Goal: Use online tool/utility: Use online tool/utility

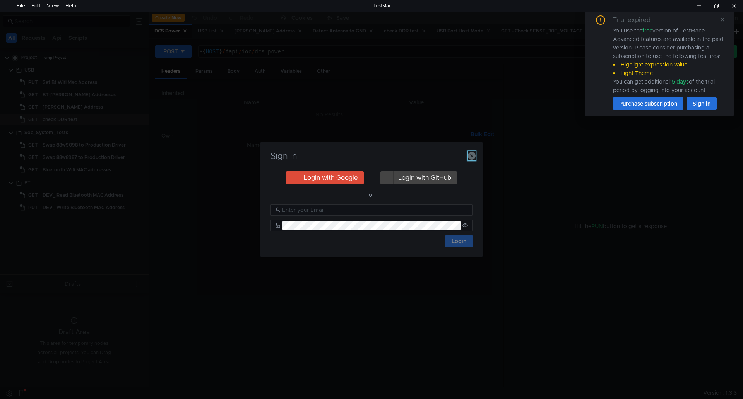
click at [468, 156] on icon "button" at bounding box center [472, 156] width 8 height 8
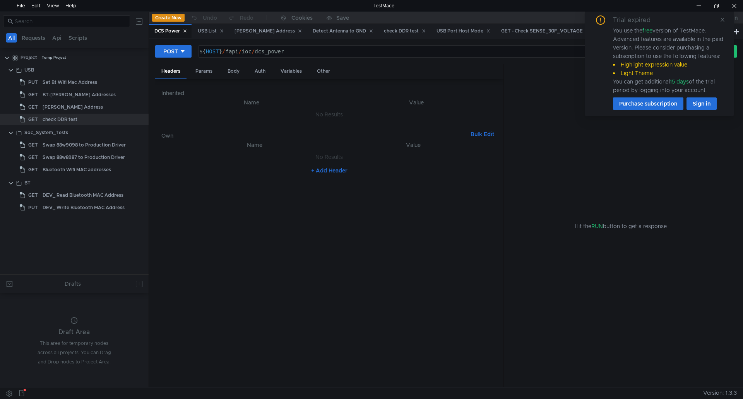
click at [719, 20] on div "Trial expired You use the free version of TestMace. Advanced features are avail…" at bounding box center [659, 62] width 130 height 94
click at [721, 20] on icon at bounding box center [722, 19] width 5 height 5
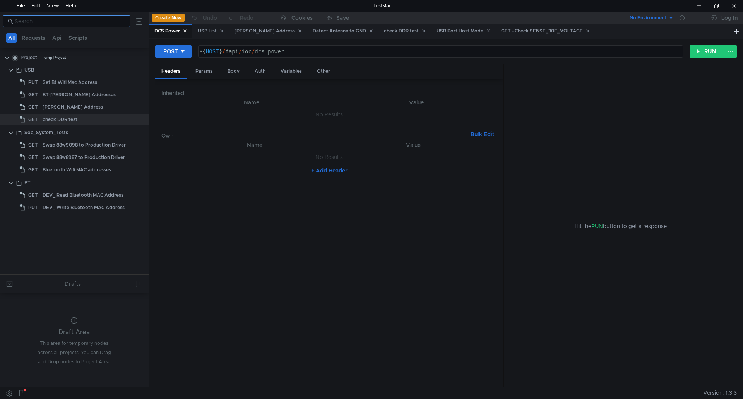
click at [78, 22] on input at bounding box center [70, 21] width 111 height 9
type input "SOC"
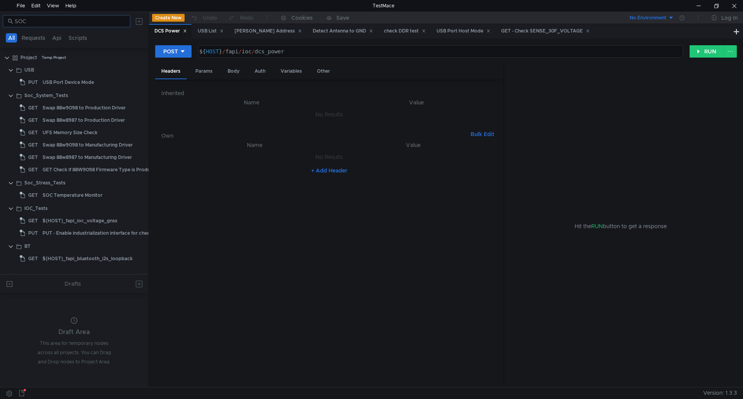
drag, startPoint x: 50, startPoint y: 22, endPoint x: 0, endPoint y: 22, distance: 49.9
click at [0, 22] on div "SOC" at bounding box center [74, 21] width 149 height 19
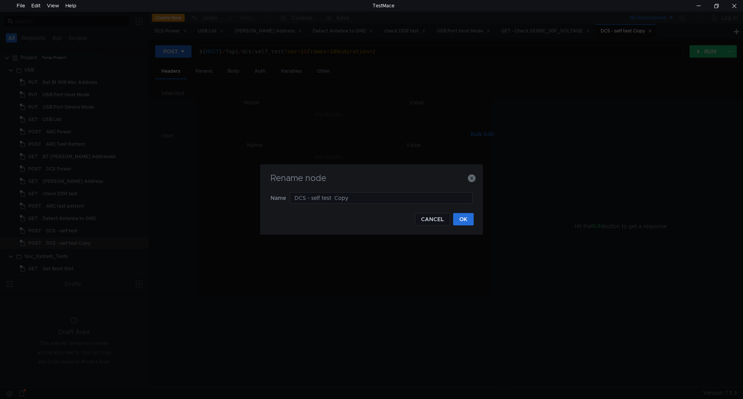
drag, startPoint x: 321, startPoint y: 197, endPoint x: 281, endPoint y: 197, distance: 39.8
click at [281, 197] on nz-form-item "Name DCS - self test Copy" at bounding box center [371, 198] width 202 height 12
type input "SOC MAC Address"
click at [469, 223] on button "OK" at bounding box center [463, 219] width 21 height 12
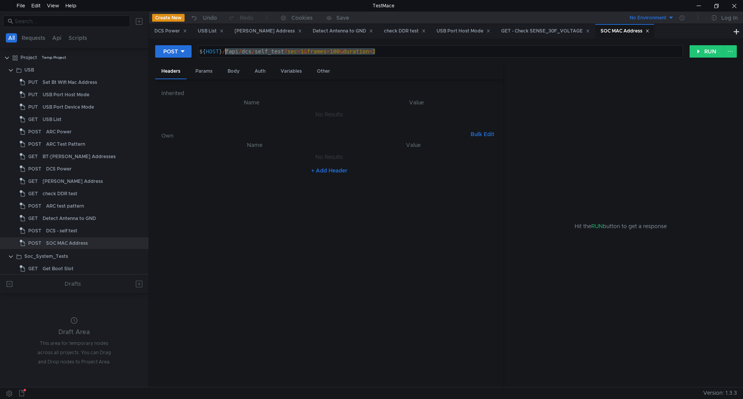
drag, startPoint x: 376, startPoint y: 54, endPoint x: 227, endPoint y: 53, distance: 149.3
click at [227, 53] on div "${ HOST } / fapi / dcs / self_test ? sec = 1 & frames = 100 & duration = 2" at bounding box center [440, 57] width 484 height 19
paste textarea "ethernet/soc/mac_address?mac_address=$(dmSocMacAddressMES)"
click at [187, 53] on button "POST" at bounding box center [173, 51] width 36 height 12
click at [182, 68] on li "GET" at bounding box center [173, 68] width 36 height 12
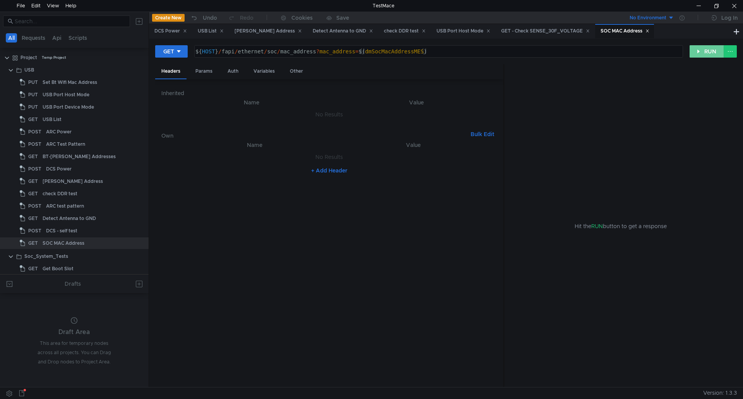
click at [710, 53] on button "RUN" at bounding box center [706, 51] width 34 height 12
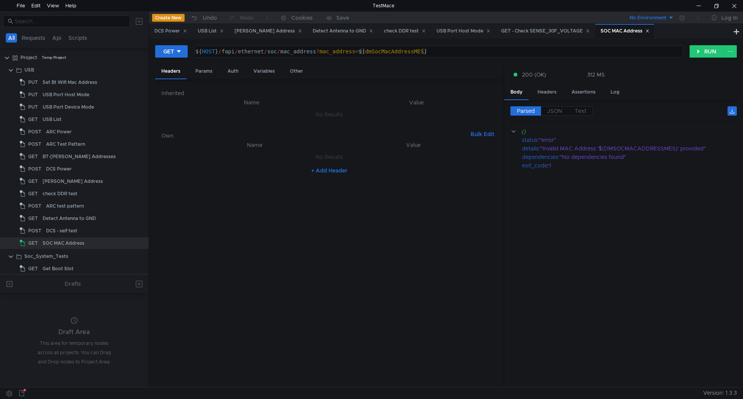
click at [723, 175] on cdk-virtual-scroll-viewport "{} status : "error" details : "Invalid MAC Address '$(DMSOCMACADDRESSMES)' prov…" at bounding box center [623, 254] width 226 height 254
drag, startPoint x: 422, startPoint y: 53, endPoint x: 366, endPoint y: 55, distance: 56.2
click at [366, 55] on div "${ HOST } / fapi / ethernet / soc / mac_address ? mac_address = $( dmSocMacAddr…" at bounding box center [438, 57] width 488 height 19
click at [702, 58] on div "GET ${HOST}/fapi/ethernet/soc/mac_address?mac_address=$(3520766442) ${ HOST } /…" at bounding box center [445, 54] width 581 height 19
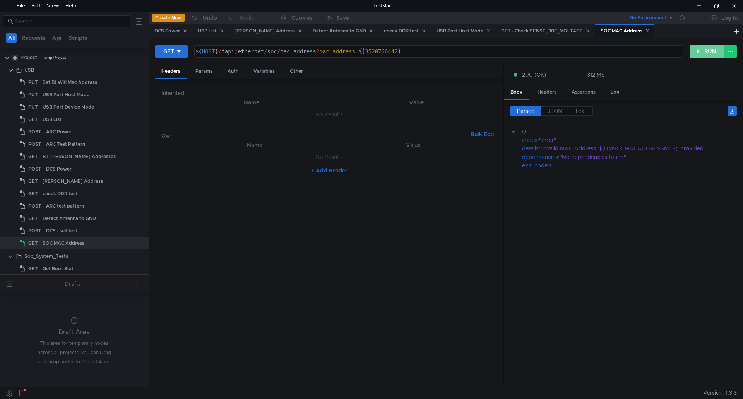
click at [704, 56] on button "RUN" at bounding box center [706, 51] width 34 height 12
click at [391, 52] on div "${ HOST } / fapi / ethernet / soc / mac_address ? mac_address = $( 3520766442 )" at bounding box center [438, 57] width 488 height 19
type textarea "${HOST}/fapi/ethernet/soc/mac_address?mac_address=$(dmSocMacAddressMES)"
click at [442, 53] on div "${ HOST } / fapi / ethernet / soc / mac_address ? mac_address = $( dmSocMacAddr…" at bounding box center [438, 57] width 488 height 19
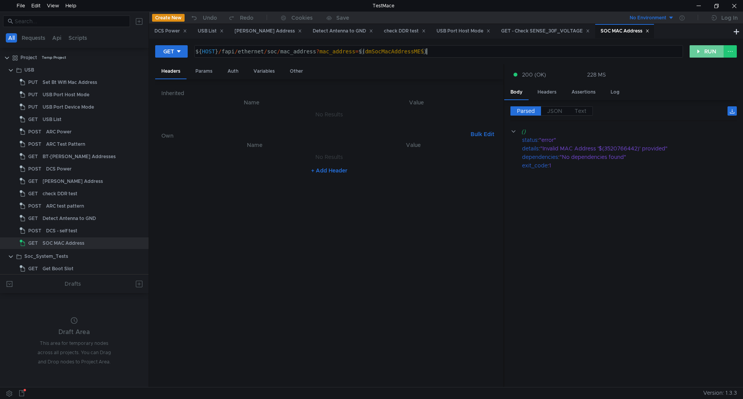
click at [704, 54] on button "RUN" at bounding box center [706, 51] width 34 height 12
click at [692, 0] on div at bounding box center [698, 6] width 18 height 12
click at [732, 7] on div at bounding box center [734, 6] width 18 height 12
